Goal: Task Accomplishment & Management: Manage account settings

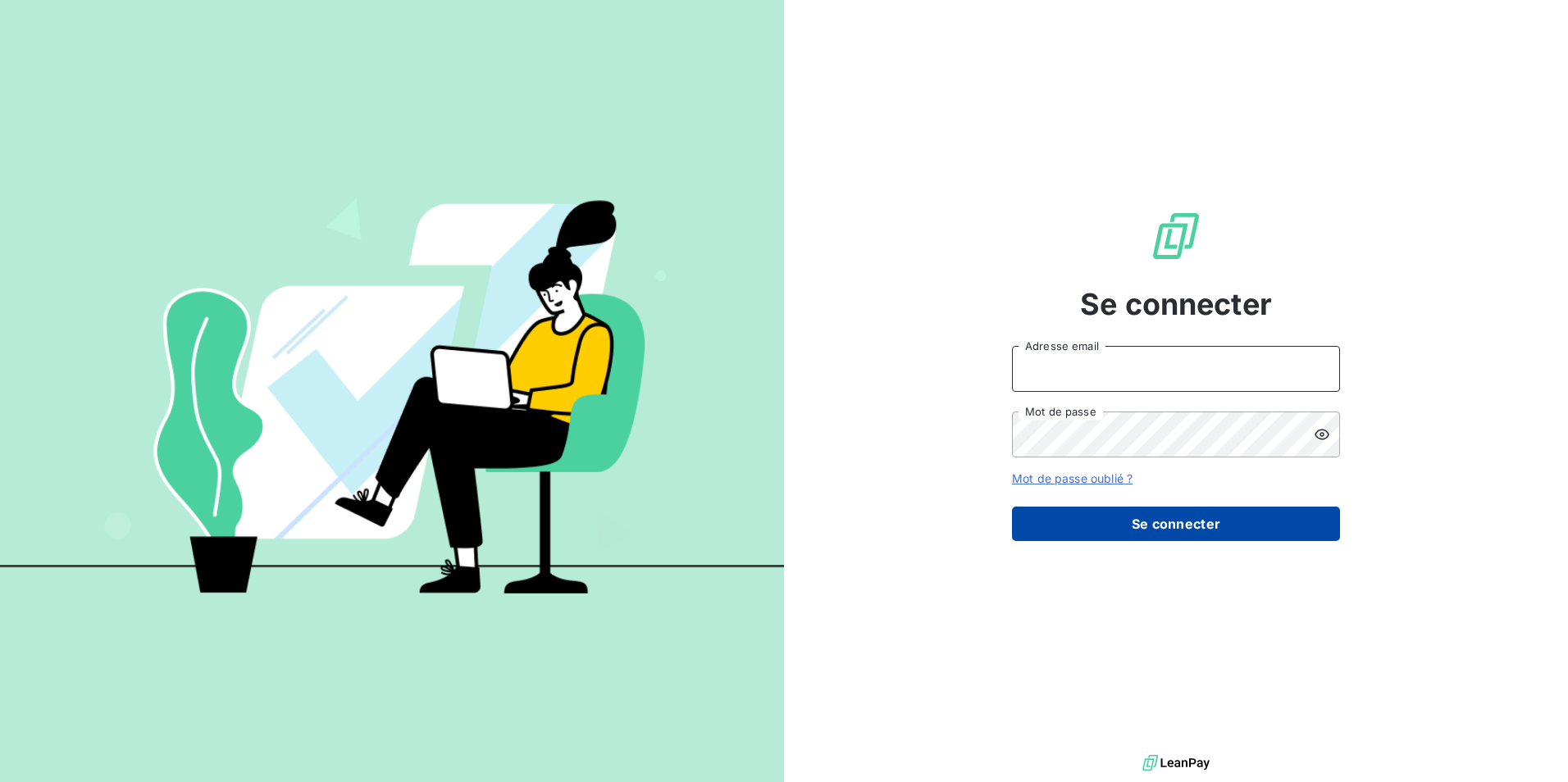
type input "[EMAIL_ADDRESS][DOMAIN_NAME]"
click at [1207, 519] on button "Se connecter" at bounding box center [1175, 524] width 328 height 34
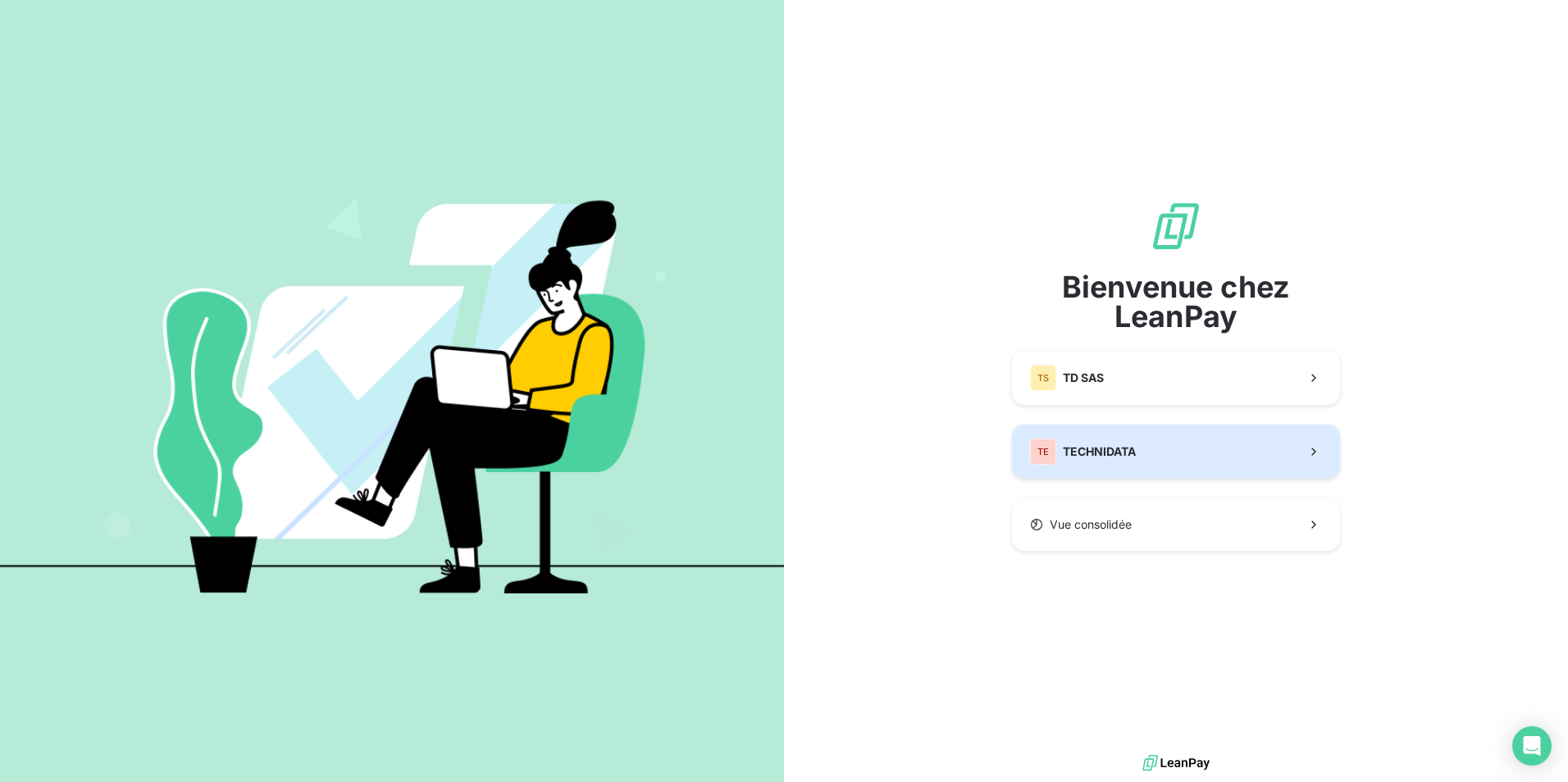
click at [1163, 444] on button "TE TECHNIDATA" at bounding box center [1175, 452] width 328 height 54
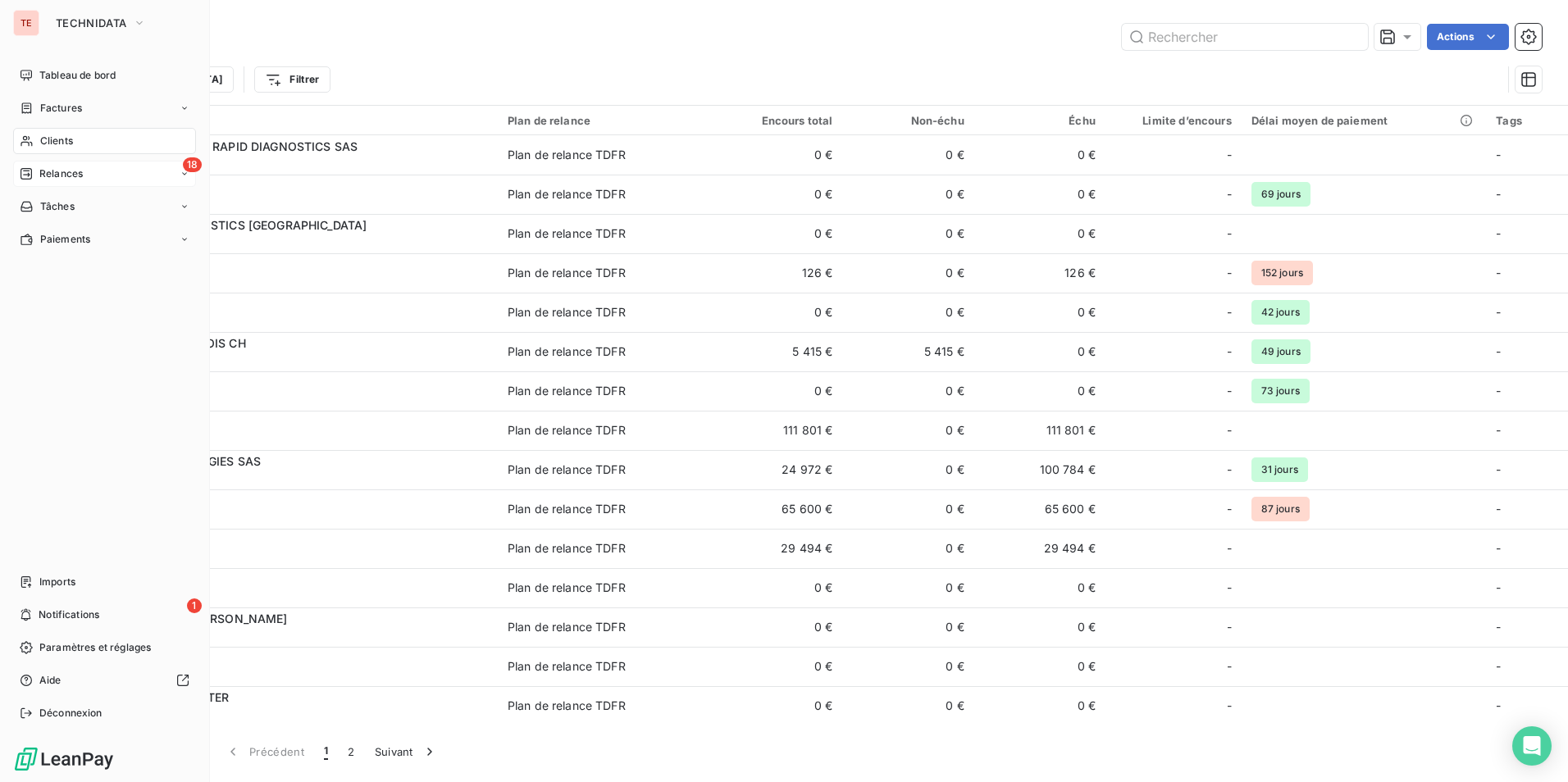
click at [38, 173] on div "Relances" at bounding box center [52, 173] width 63 height 14
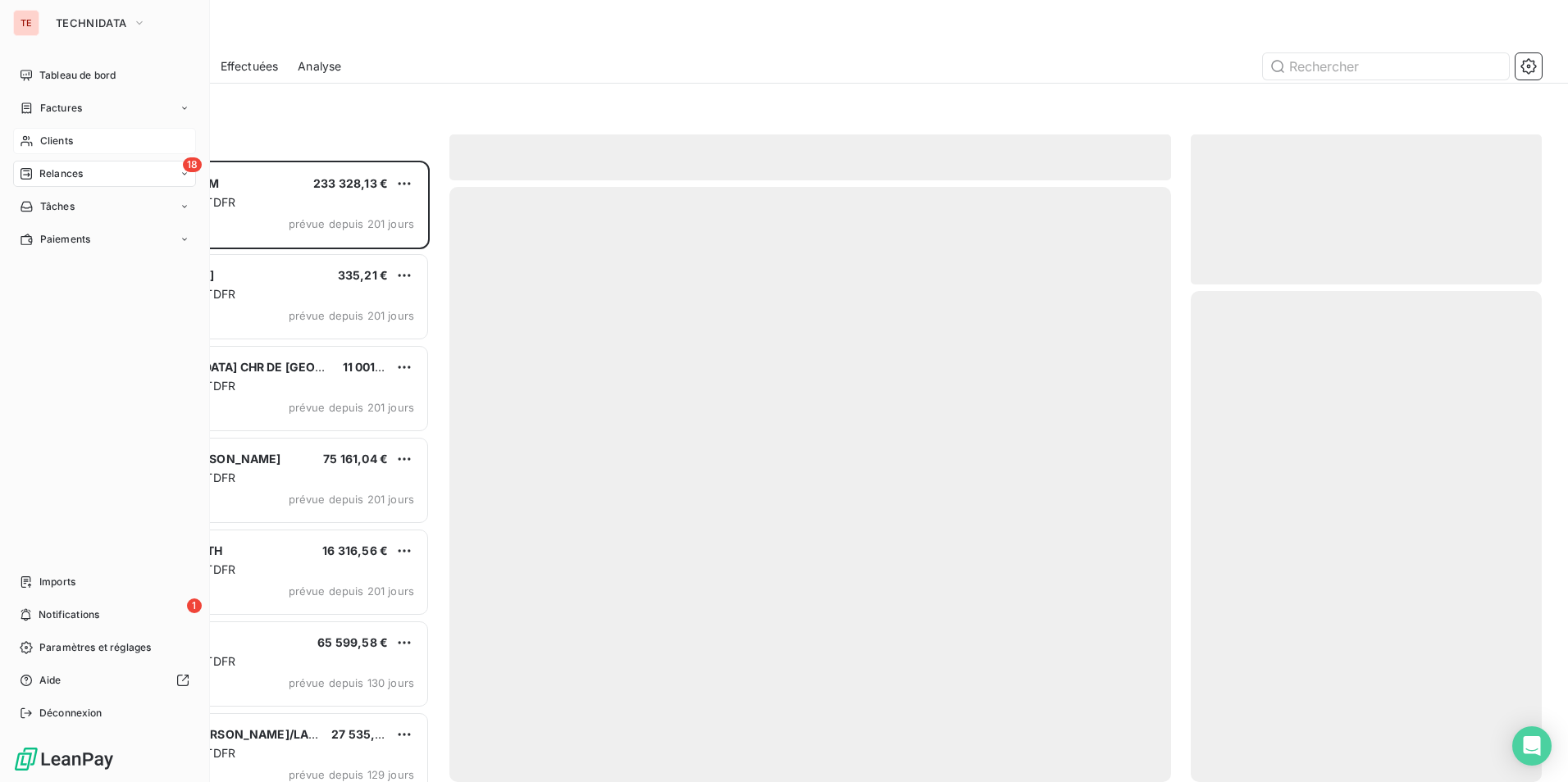
scroll to position [609, 339]
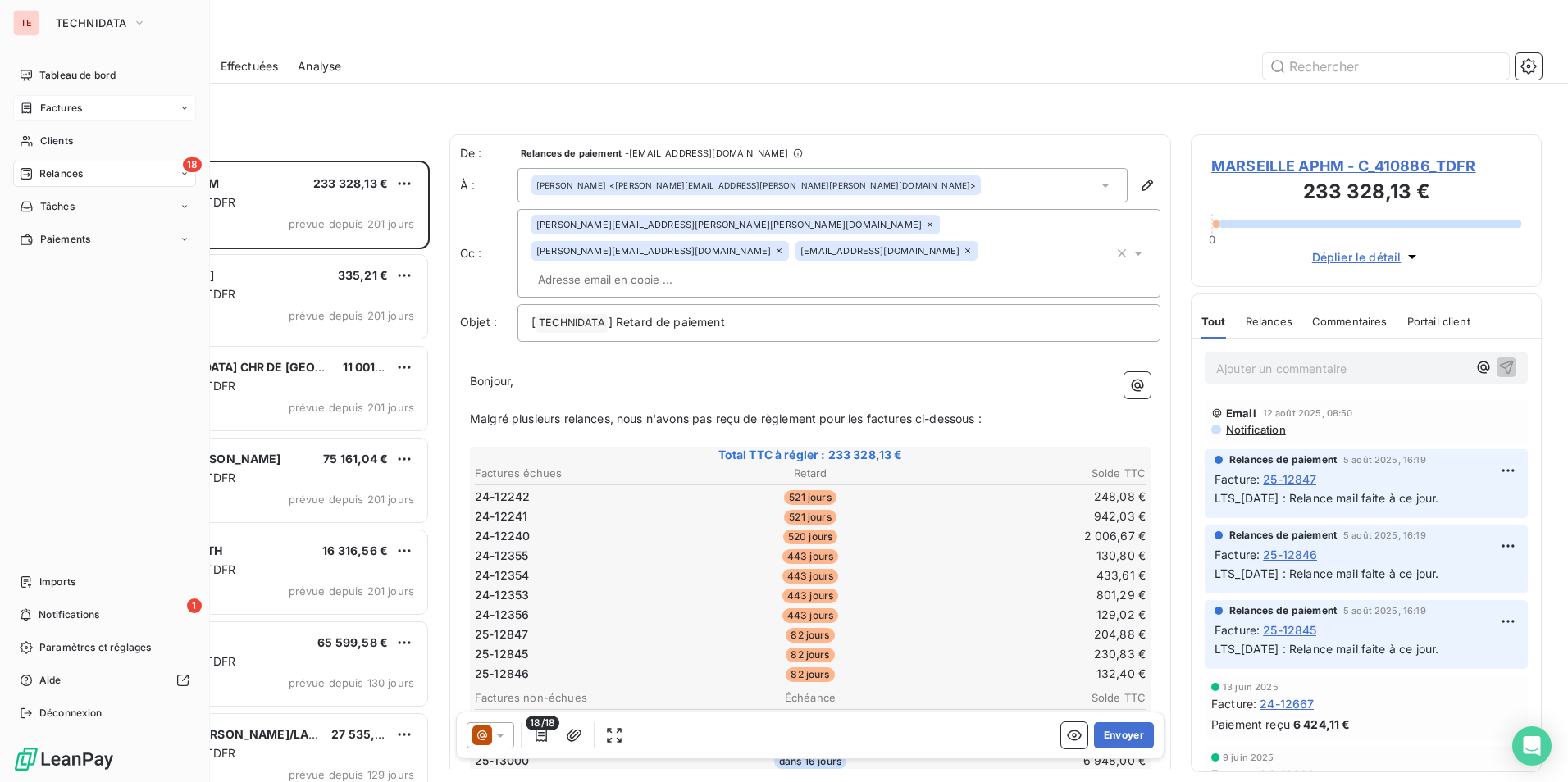
click at [95, 107] on div "Factures" at bounding box center [104, 108] width 182 height 26
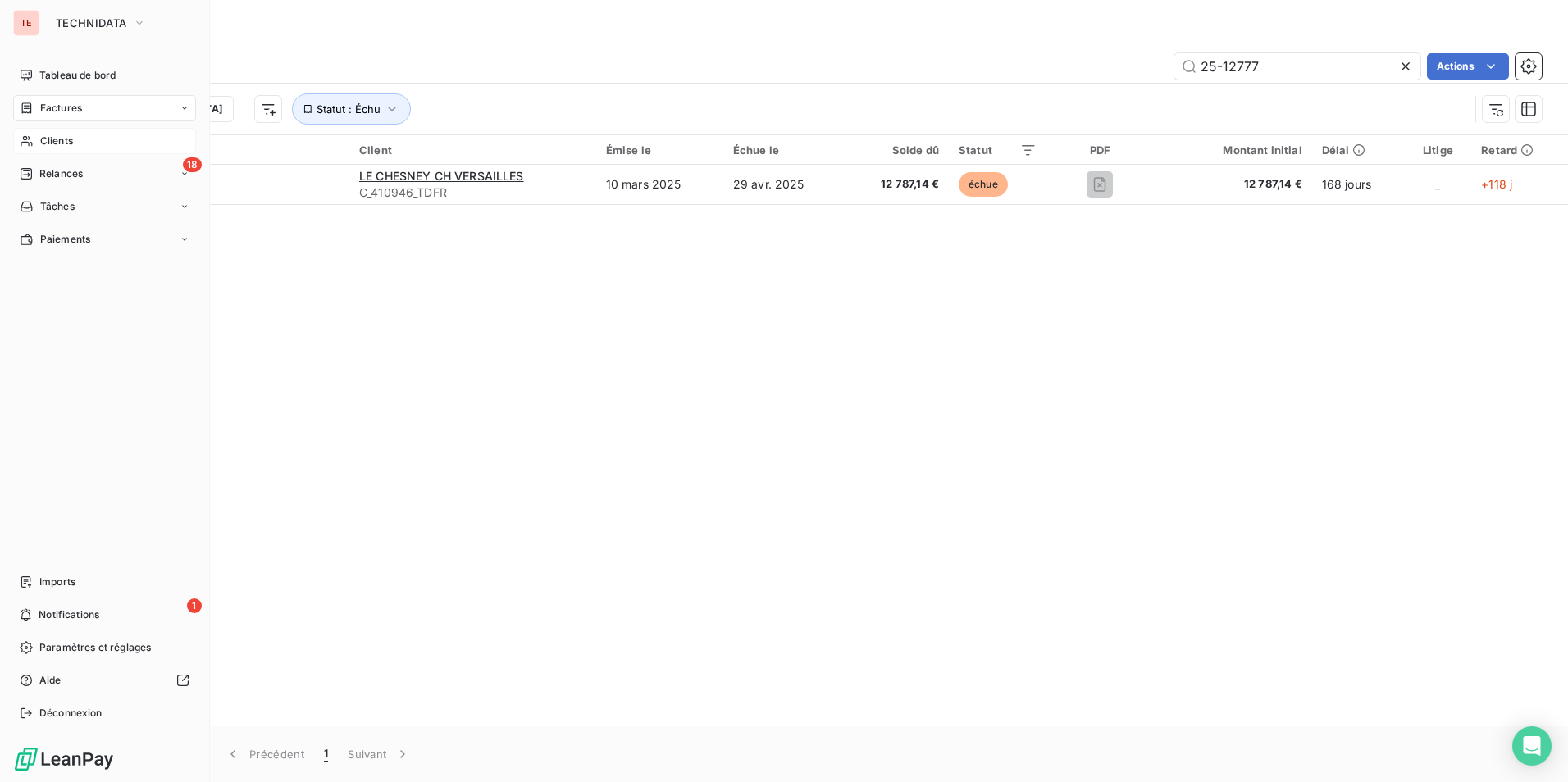
click at [49, 142] on span "Clients" at bounding box center [56, 140] width 32 height 14
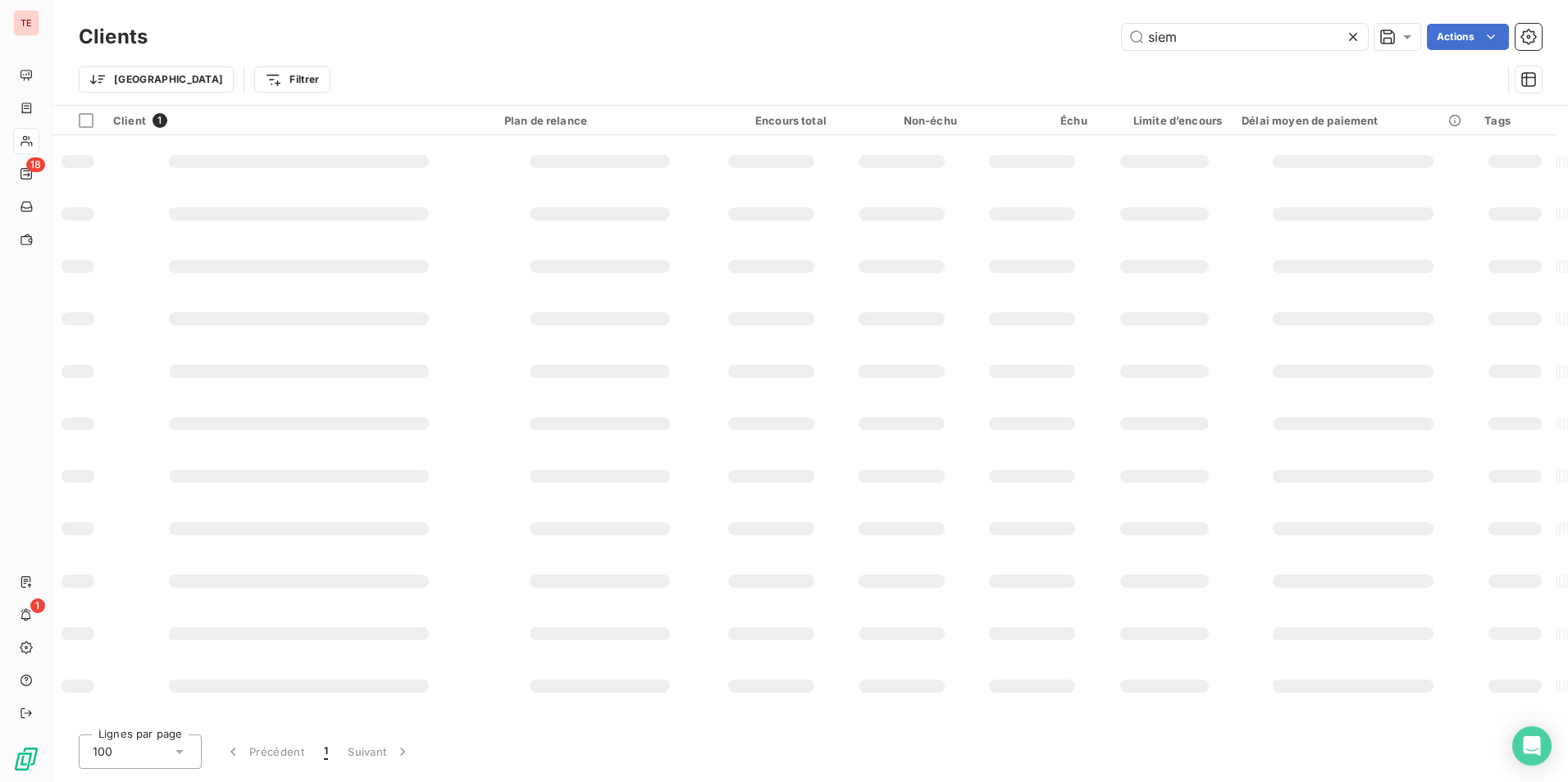
type input "sieme"
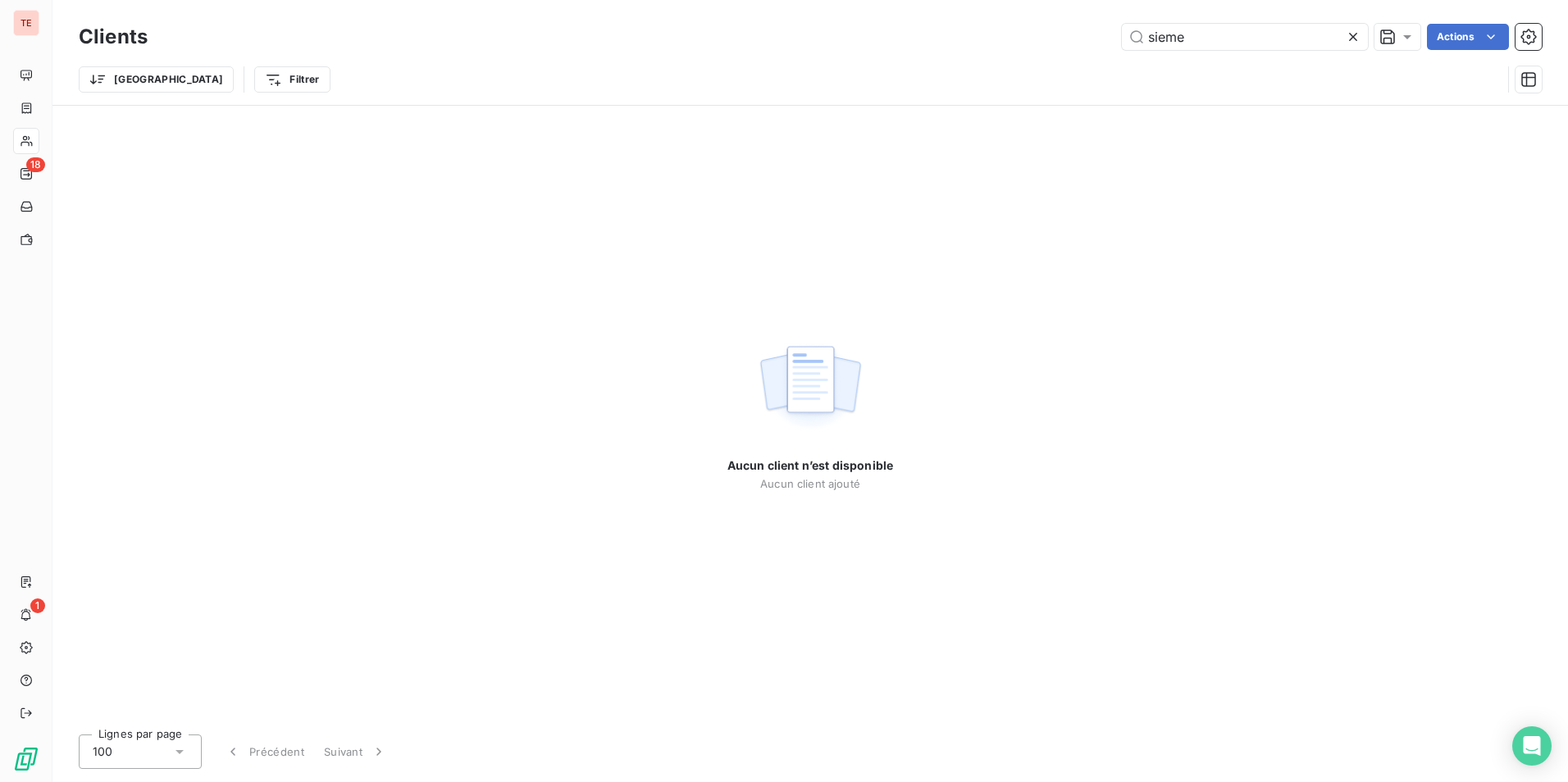
drag, startPoint x: 1049, startPoint y: 33, endPoint x: 880, endPoint y: 38, distance: 169.1
click at [908, 36] on div "sieme Actions" at bounding box center [854, 36] width 1374 height 26
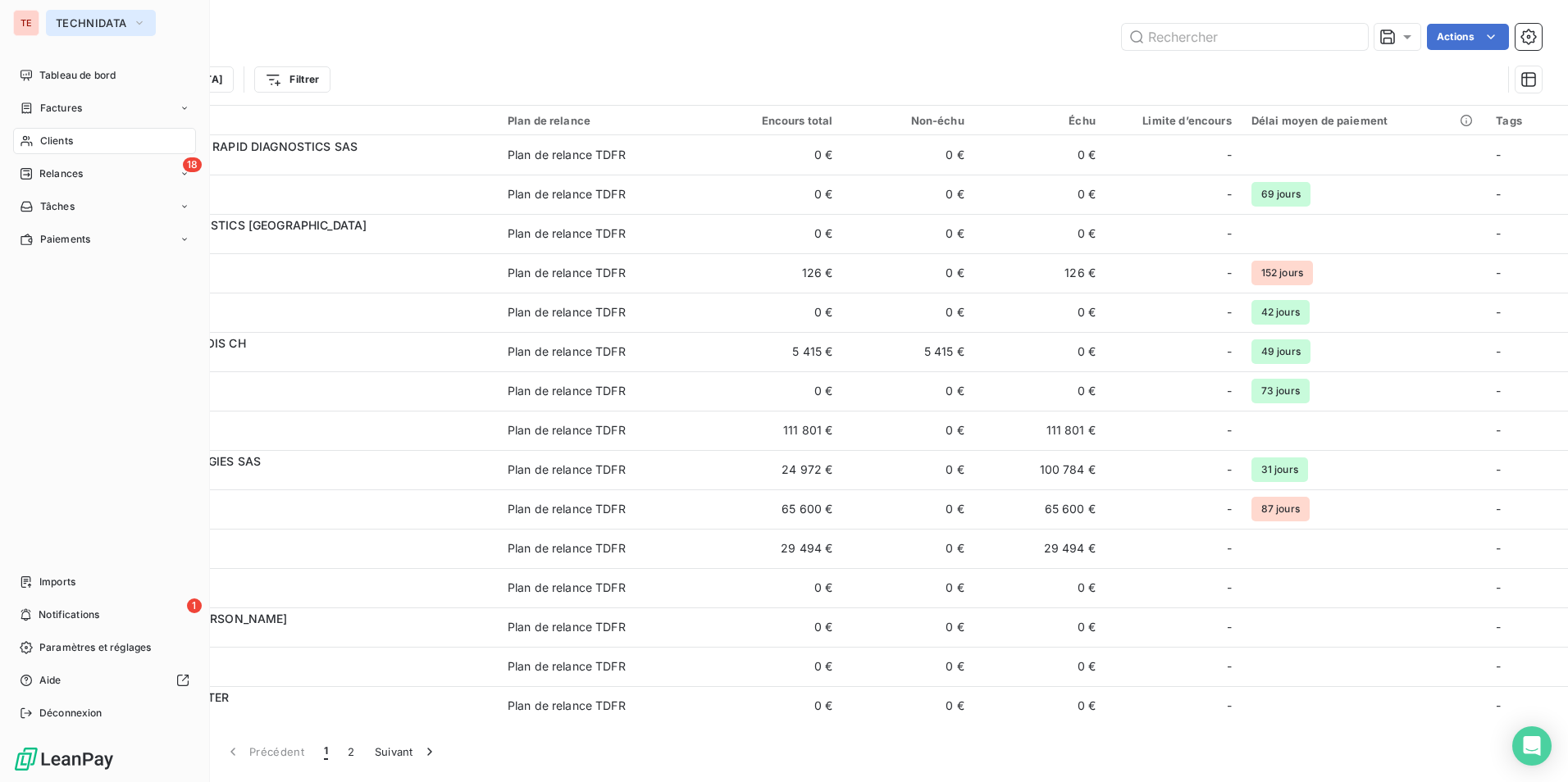
click at [122, 24] on span "TECHNIDATA" at bounding box center [91, 23] width 71 height 13
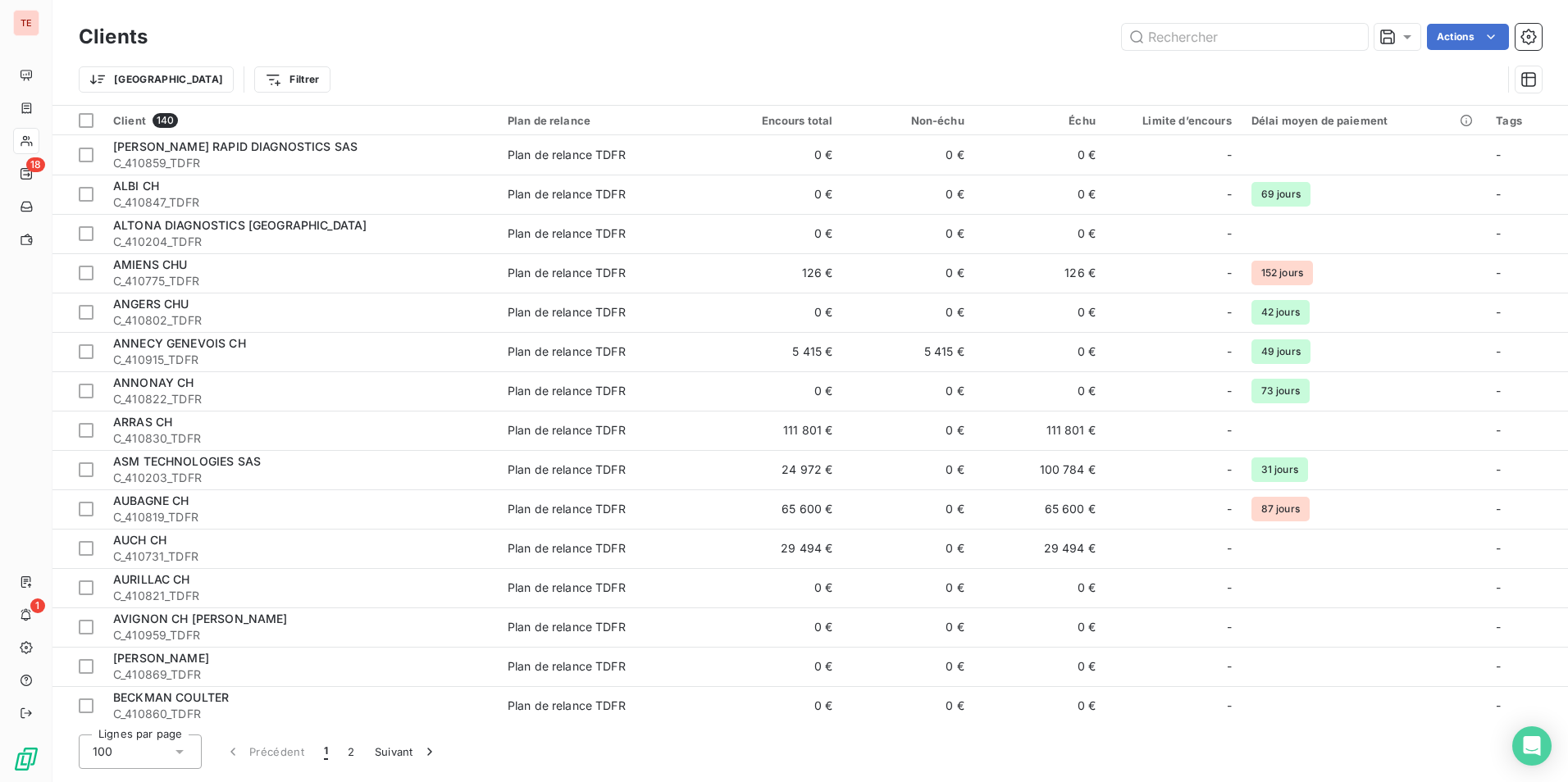
click at [352, 23] on div "Clients Actions" at bounding box center [810, 37] width 1463 height 34
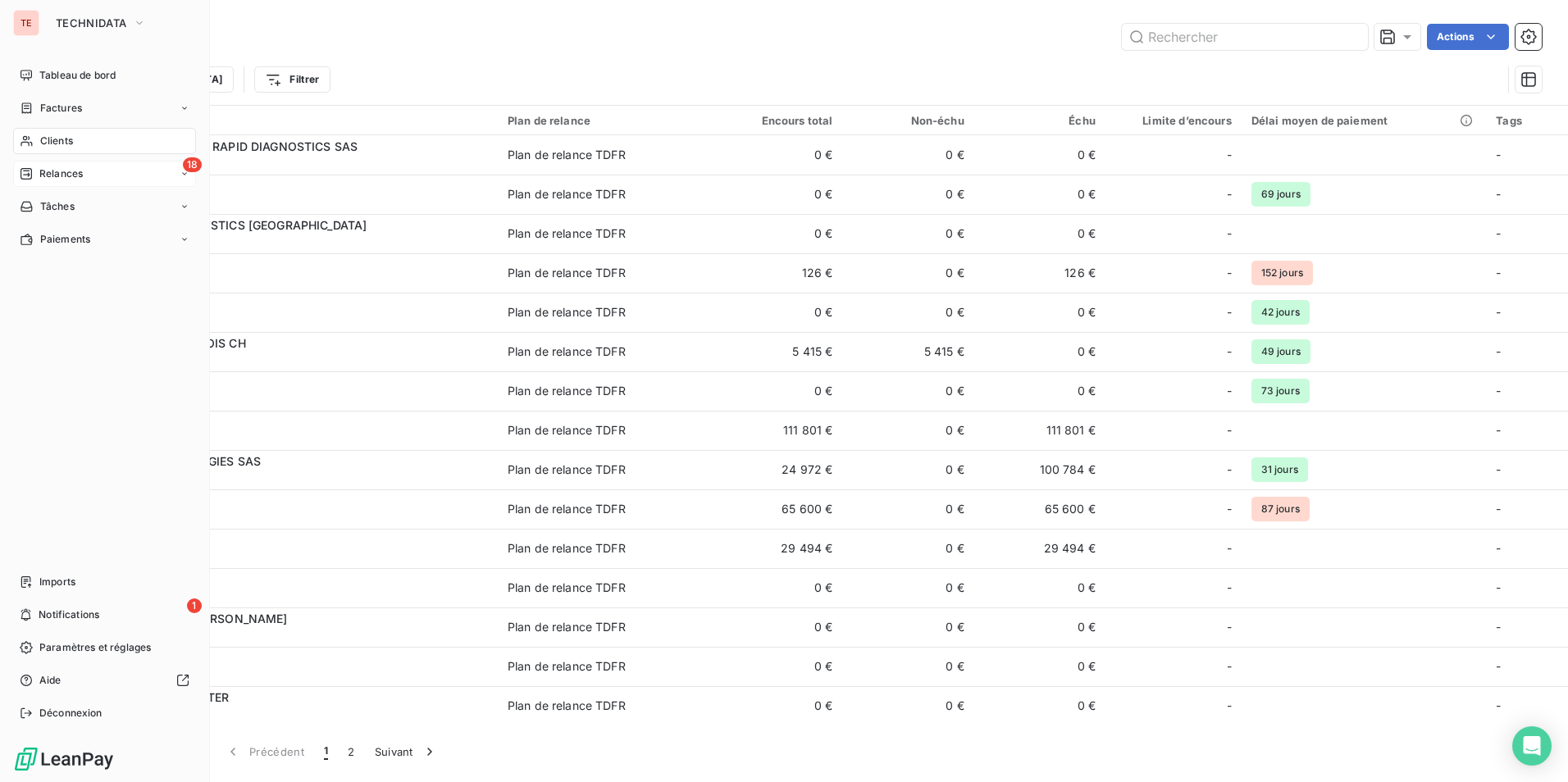
click at [30, 169] on icon at bounding box center [26, 174] width 11 height 11
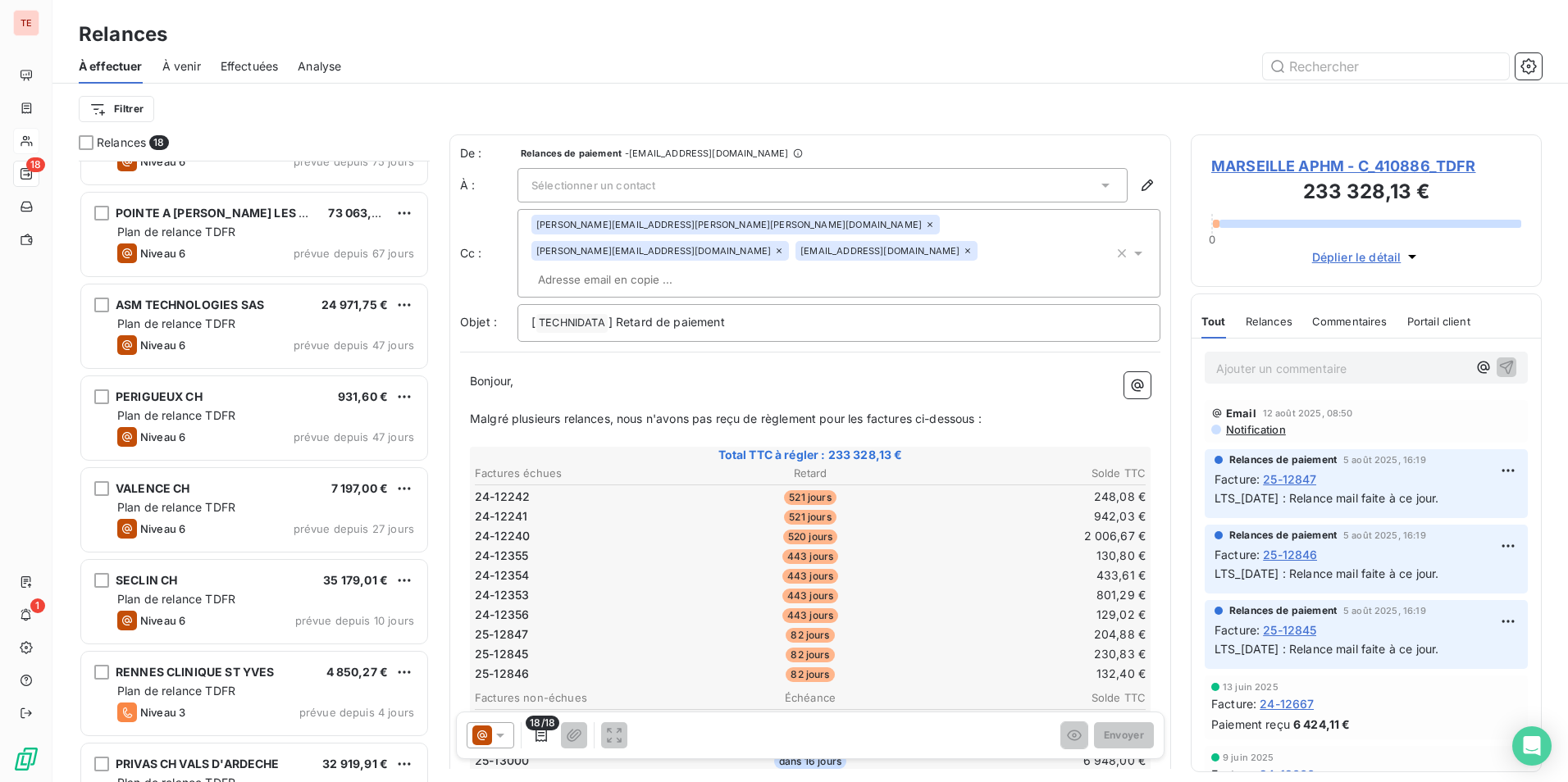
scroll to position [1032, 0]
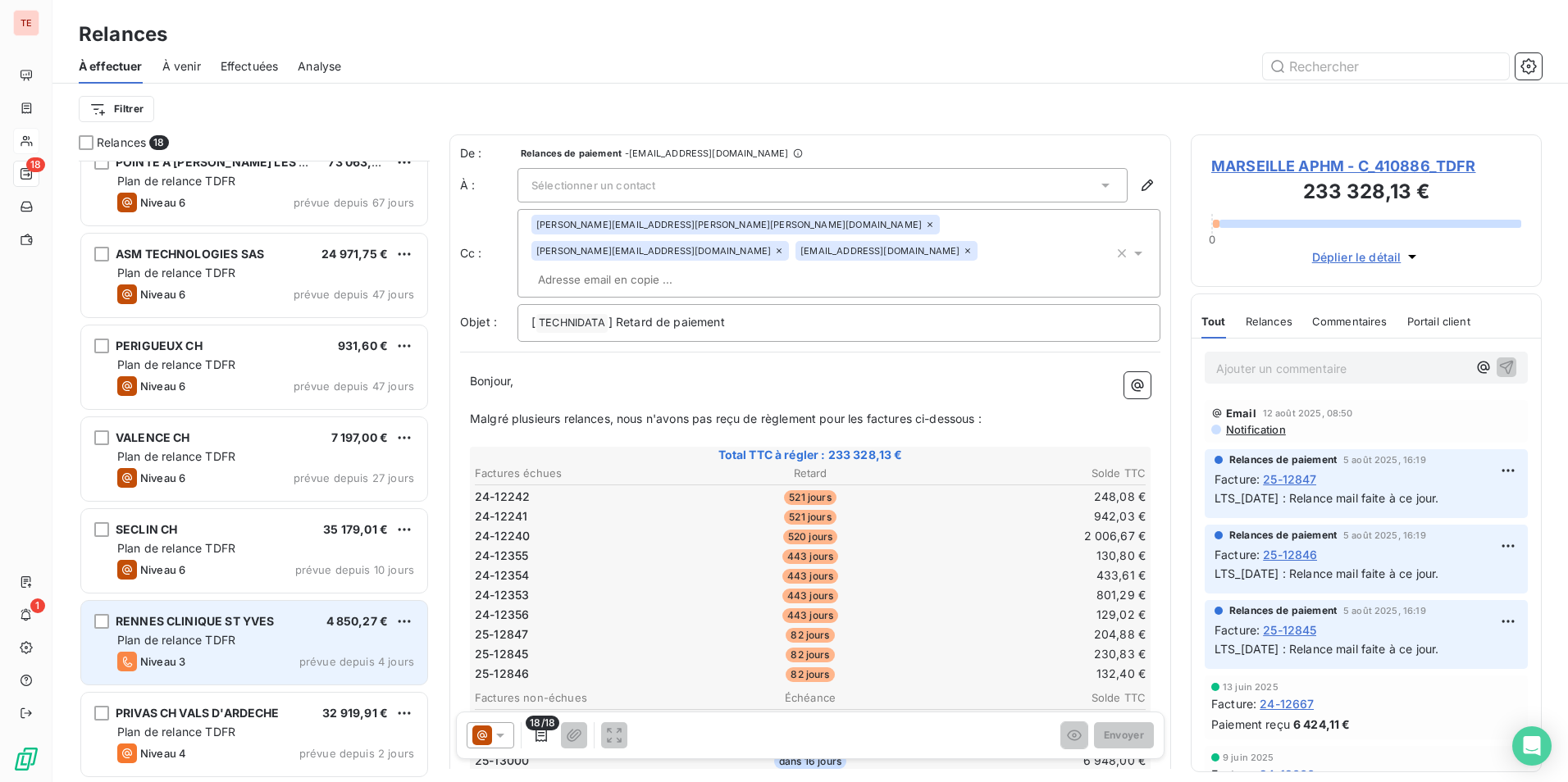
click at [269, 653] on div "Niveau 3 prévue depuis 4 jours" at bounding box center [265, 662] width 297 height 20
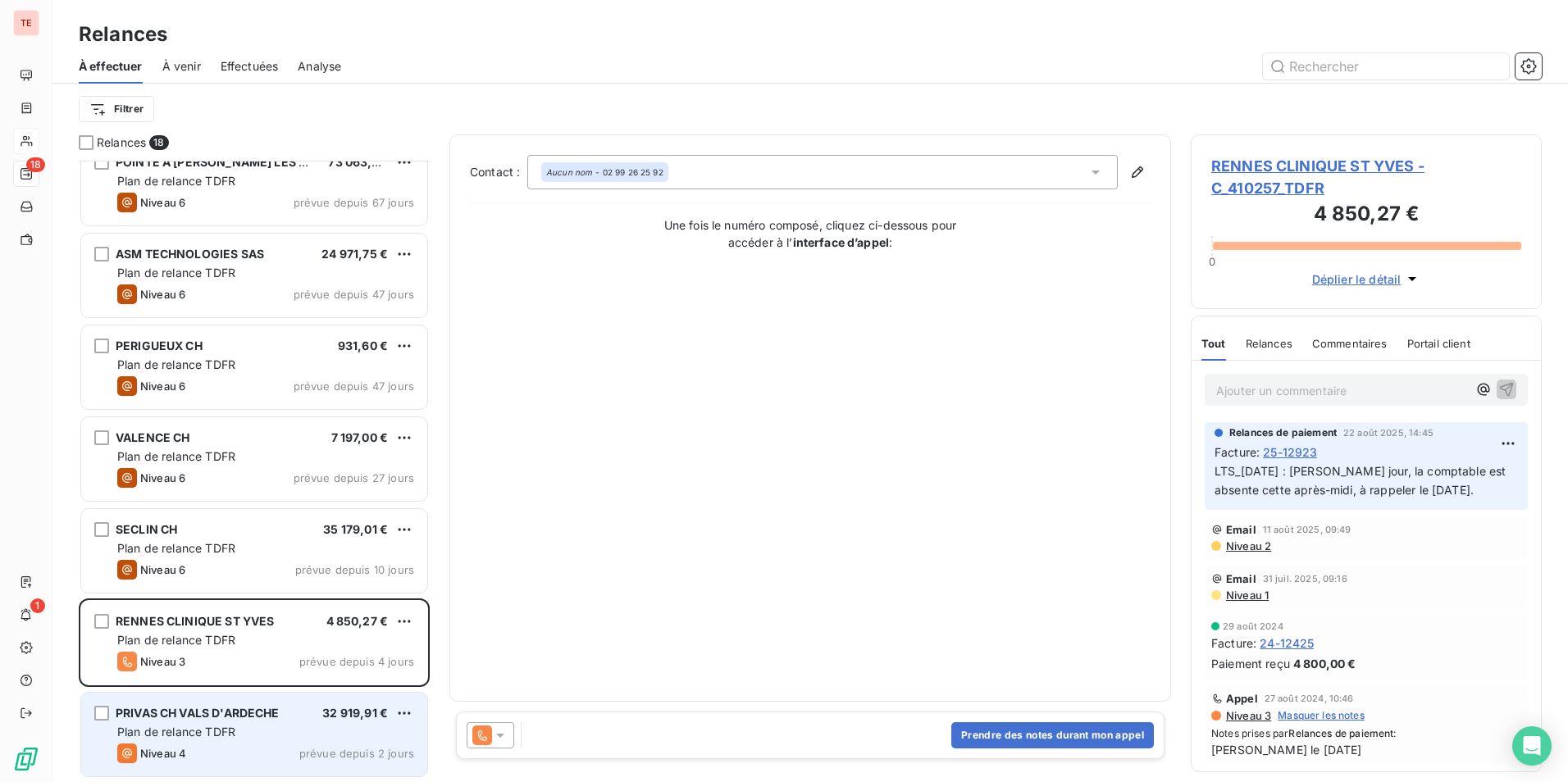
click at [262, 750] on div "Niveau 4 prévue depuis 2 jours" at bounding box center [265, 753] width 297 height 20
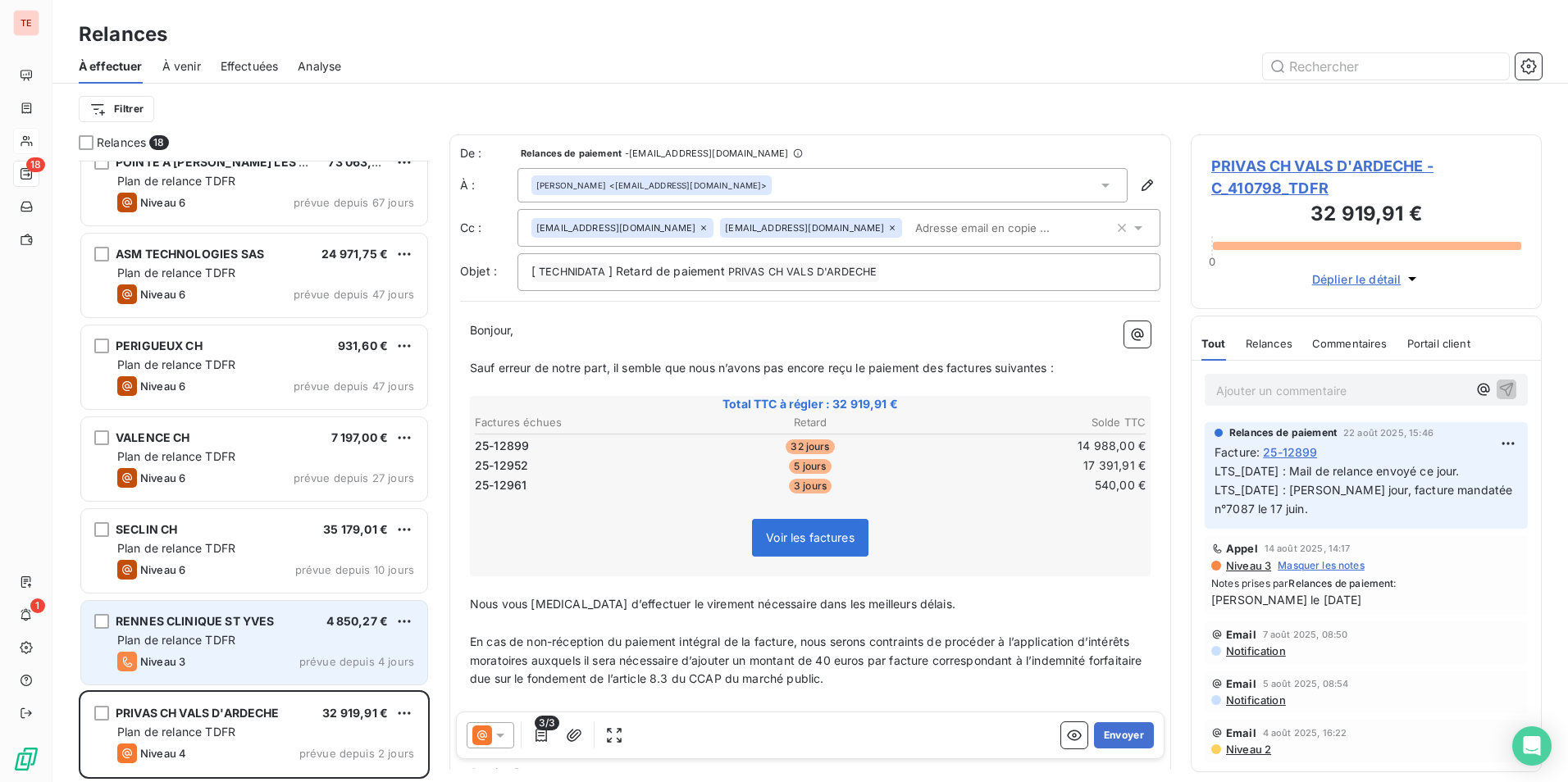
click at [267, 653] on div "Niveau 3 prévue depuis 4 jours" at bounding box center [265, 662] width 297 height 20
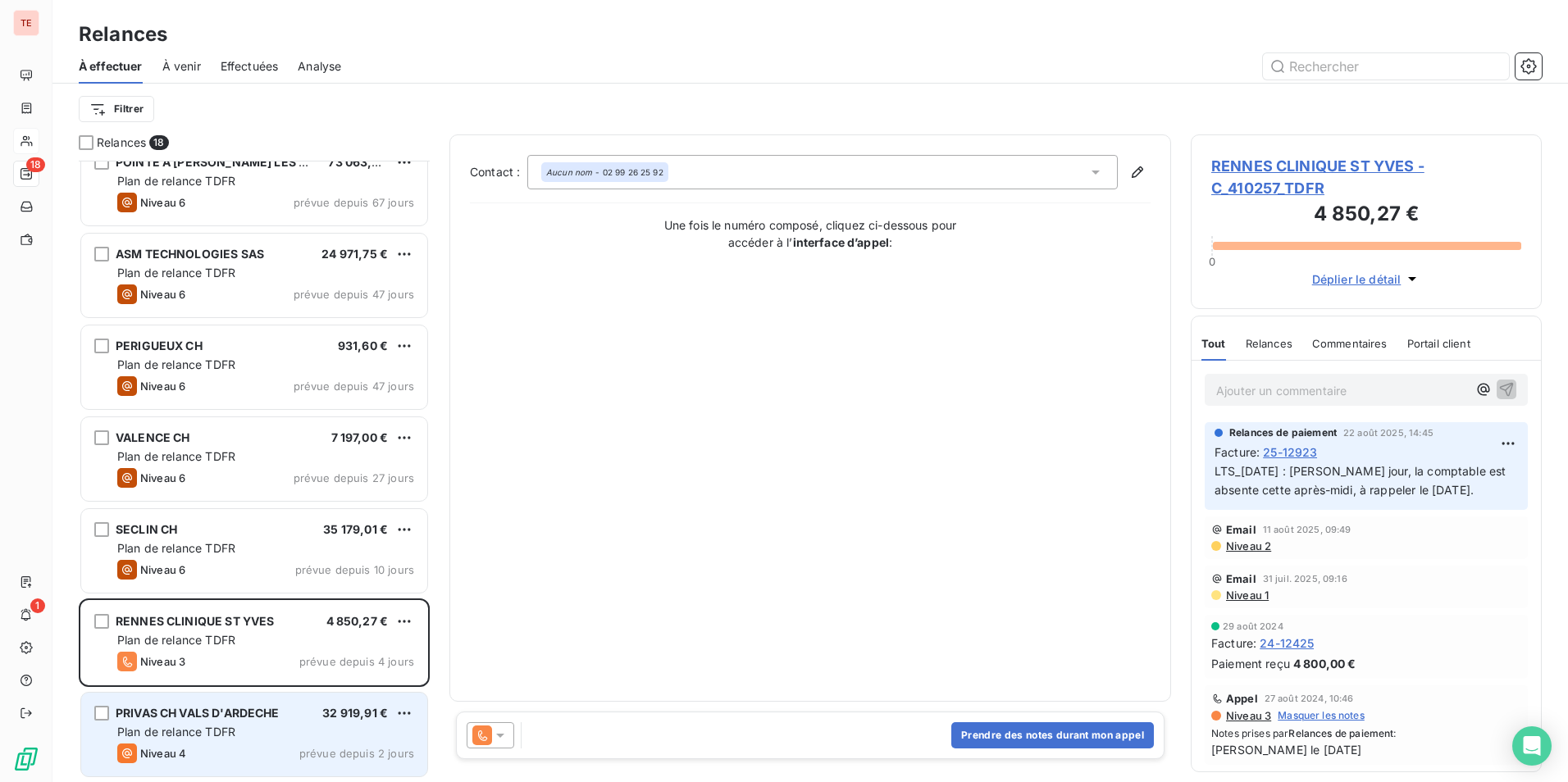
click at [253, 734] on div "Plan de relance TDFR" at bounding box center [265, 731] width 297 height 16
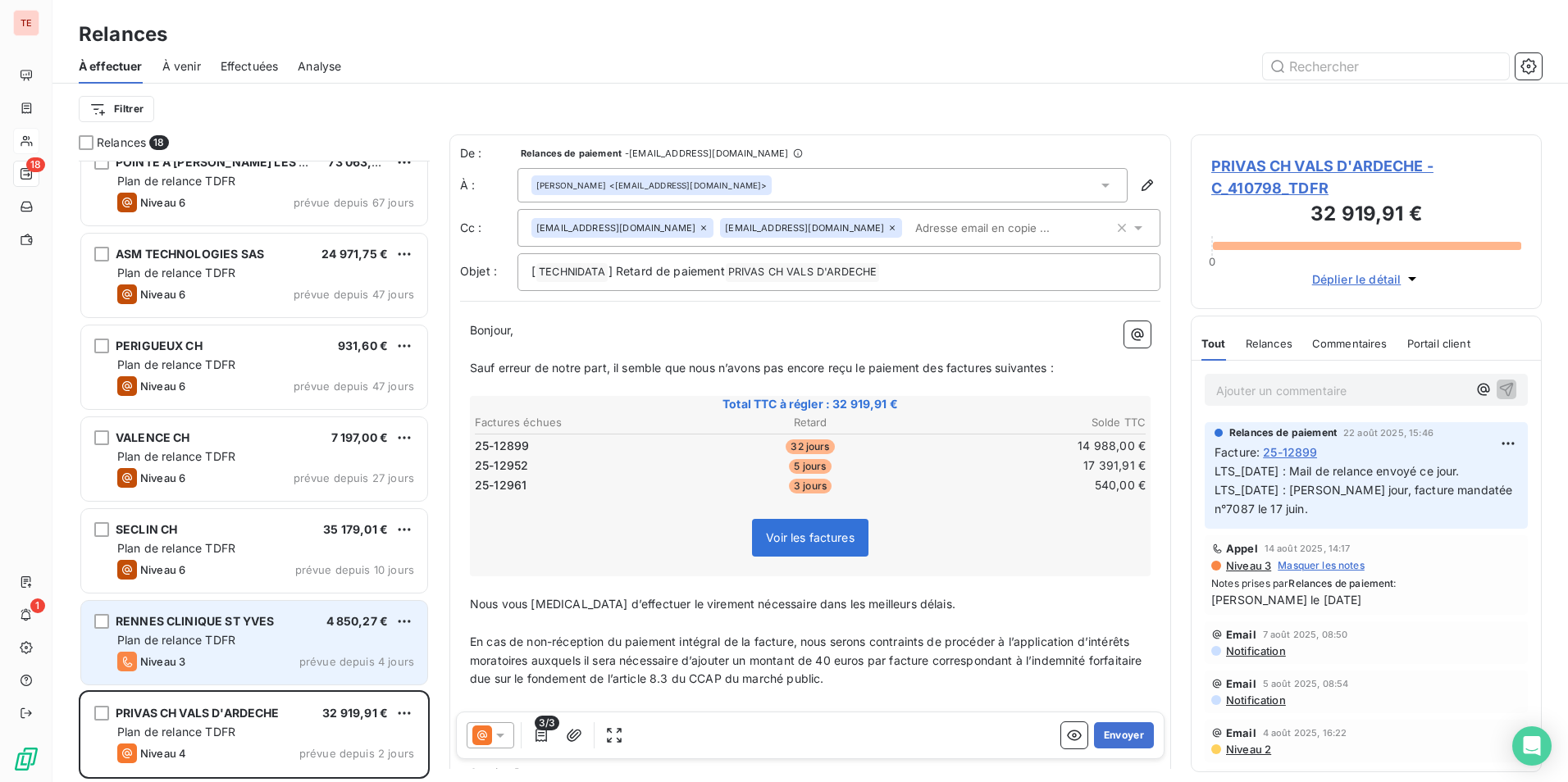
click at [298, 646] on div "Plan de relance TDFR" at bounding box center [265, 640] width 297 height 16
